Goal: Transaction & Acquisition: Book appointment/travel/reservation

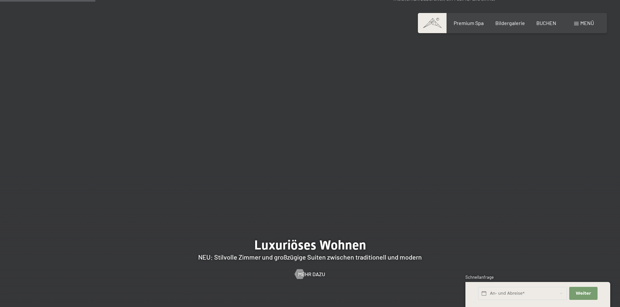
scroll to position [618, 0]
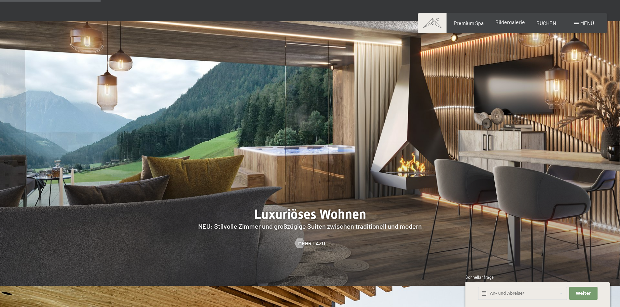
click at [505, 22] on span "Bildergalerie" at bounding box center [510, 22] width 30 height 6
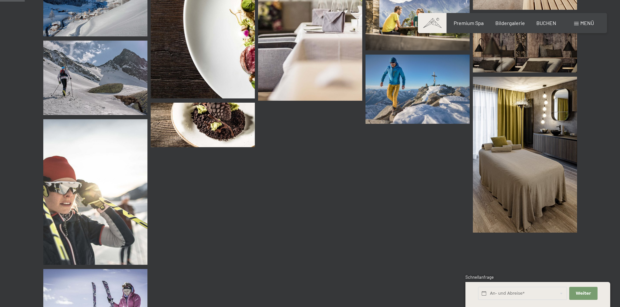
scroll to position [325, 0]
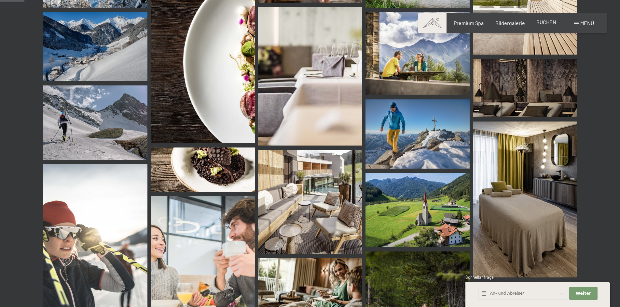
click at [547, 24] on span "BUCHEN" at bounding box center [546, 22] width 20 height 6
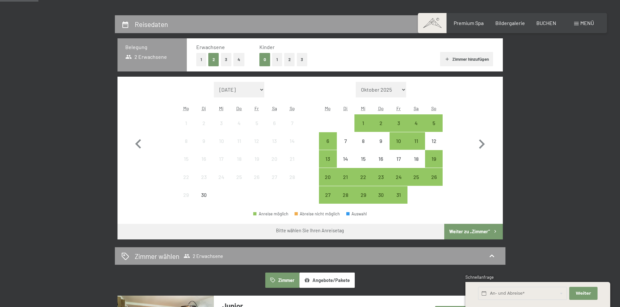
scroll to position [130, 0]
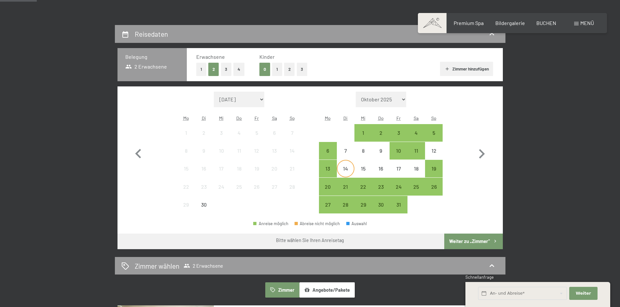
click at [342, 166] on div "14" at bounding box center [345, 174] width 16 height 16
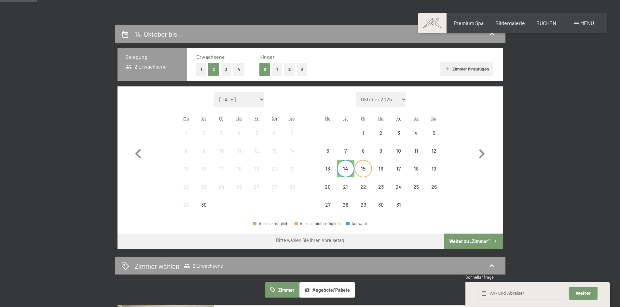
click at [365, 170] on div "15" at bounding box center [363, 174] width 16 height 16
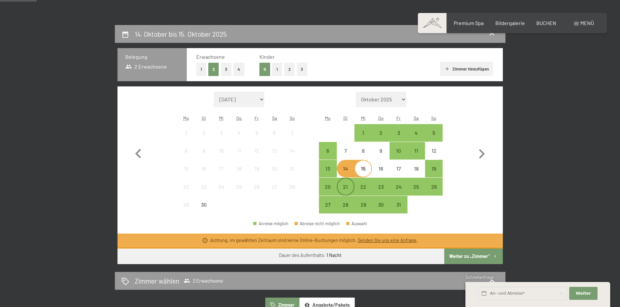
click at [348, 186] on div "21" at bounding box center [345, 192] width 16 height 16
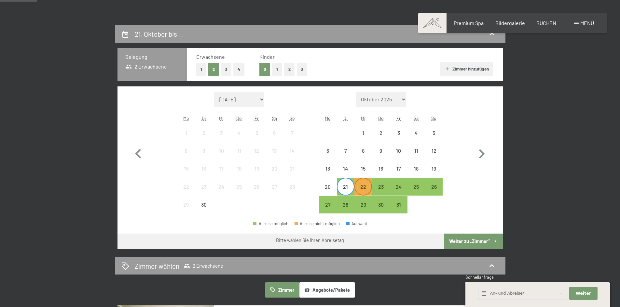
click at [362, 185] on div "22" at bounding box center [363, 192] width 16 height 16
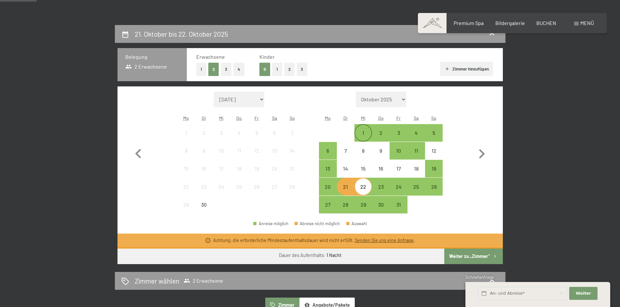
click at [356, 132] on div "1" at bounding box center [363, 138] width 16 height 16
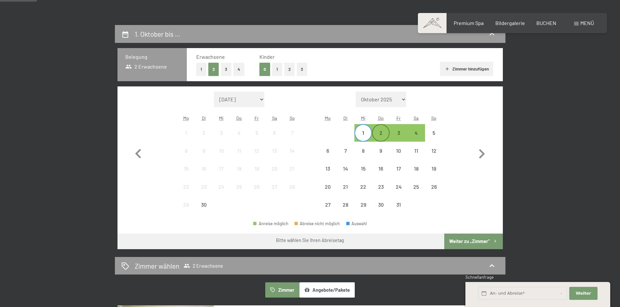
click at [379, 133] on div "2" at bounding box center [380, 138] width 16 height 16
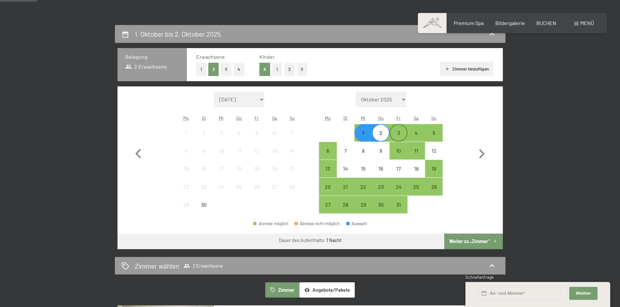
click at [398, 134] on div "3" at bounding box center [398, 138] width 16 height 16
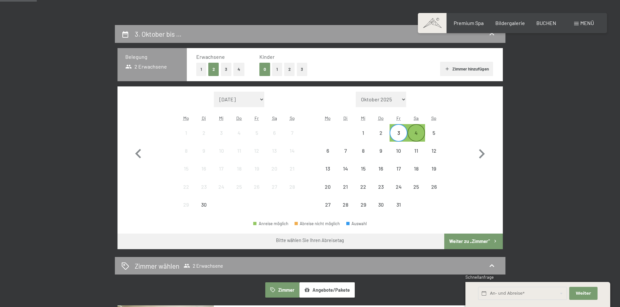
click at [418, 133] on div "4" at bounding box center [416, 138] width 16 height 16
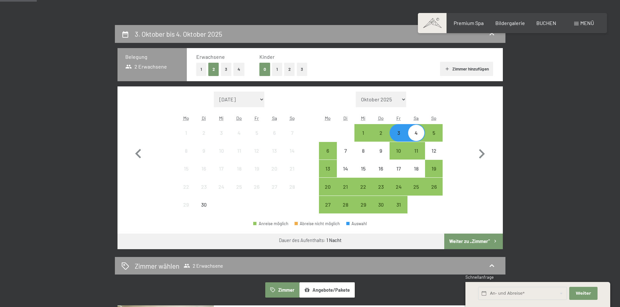
click at [473, 239] on button "Weiter zu „Zimmer“" at bounding box center [473, 242] width 58 height 16
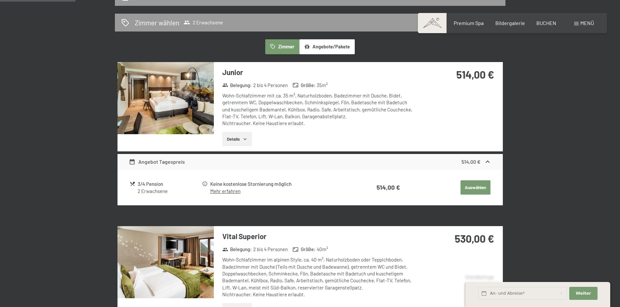
scroll to position [90, 0]
